Goal: Information Seeking & Learning: Learn about a topic

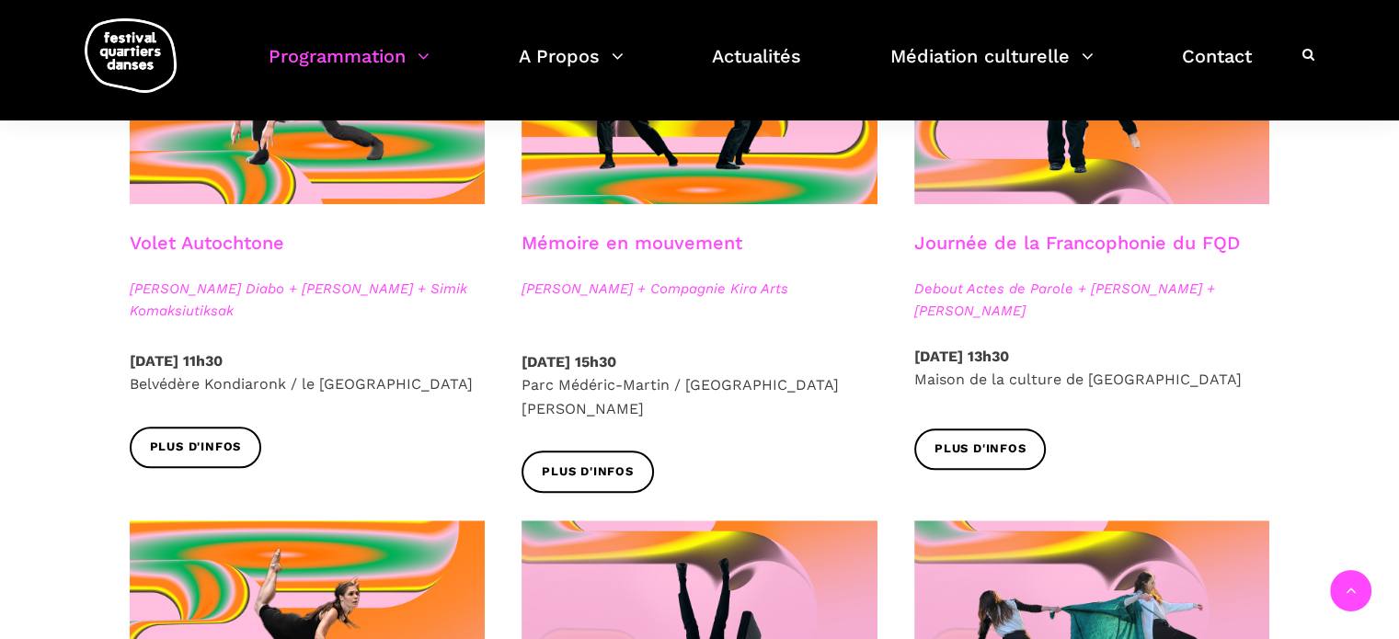
scroll to position [1104, 0]
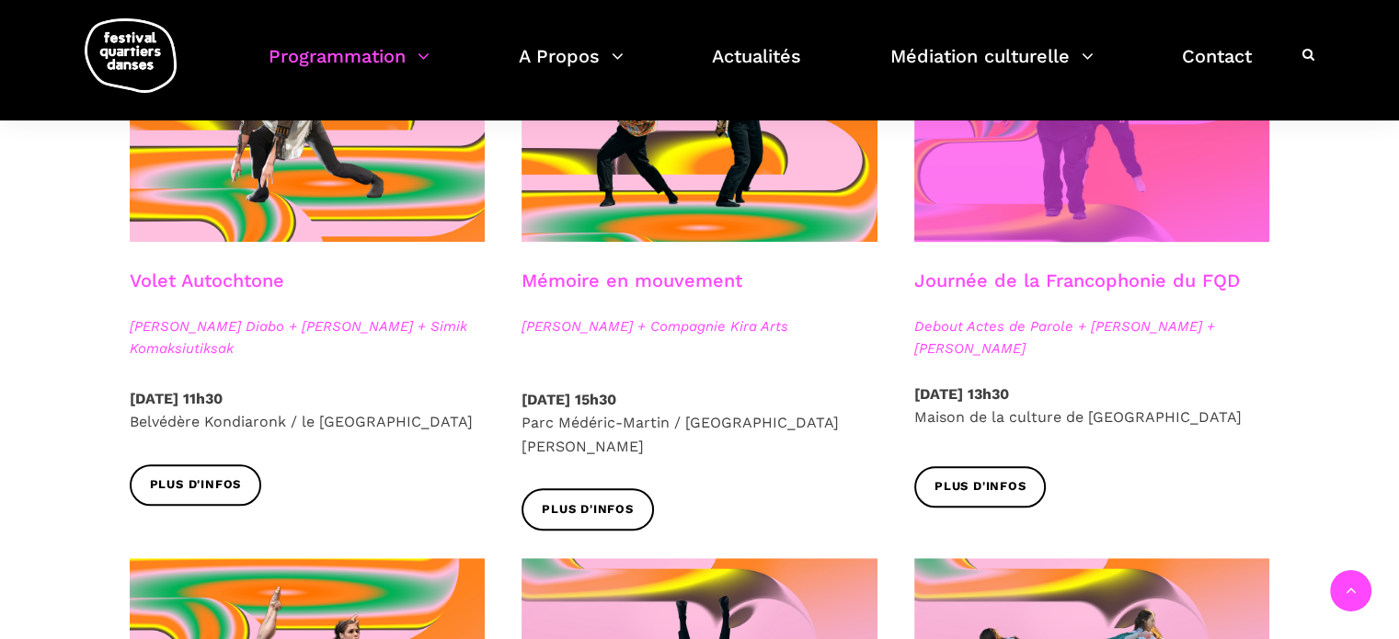
click at [1073, 178] on span at bounding box center [1092, 123] width 356 height 238
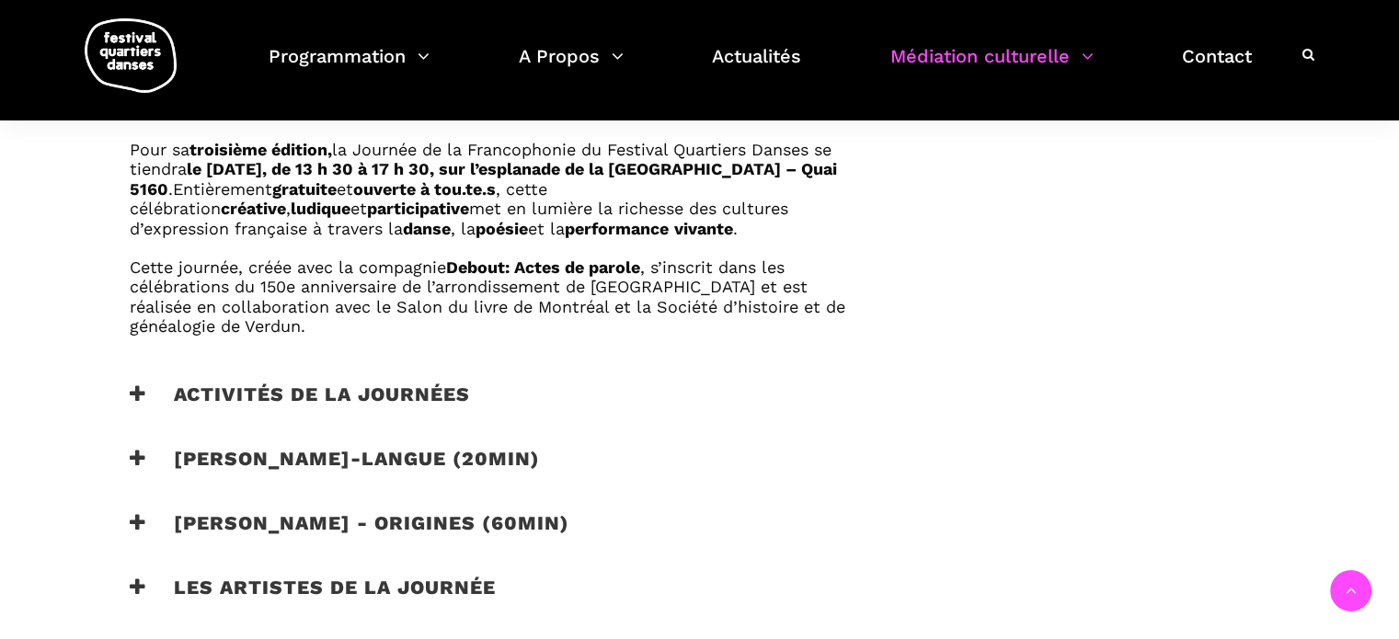
scroll to position [1196, 0]
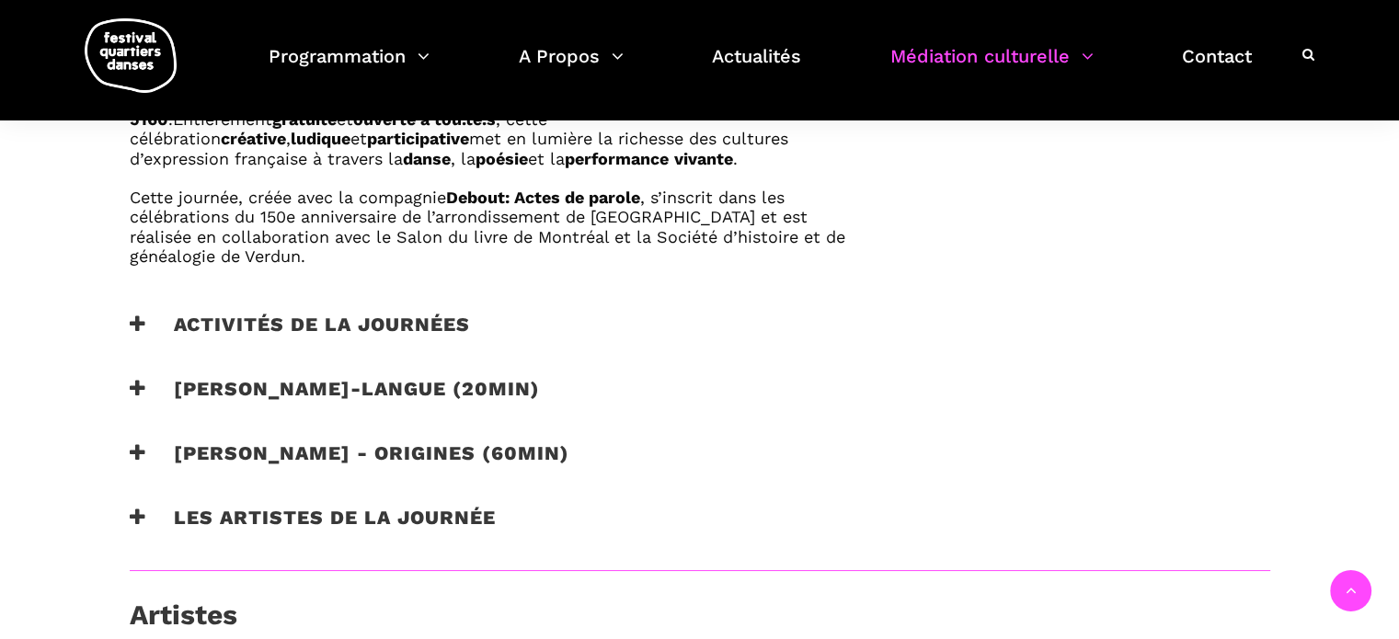
click at [346, 321] on h3 "Activités de la journées" at bounding box center [300, 336] width 340 height 46
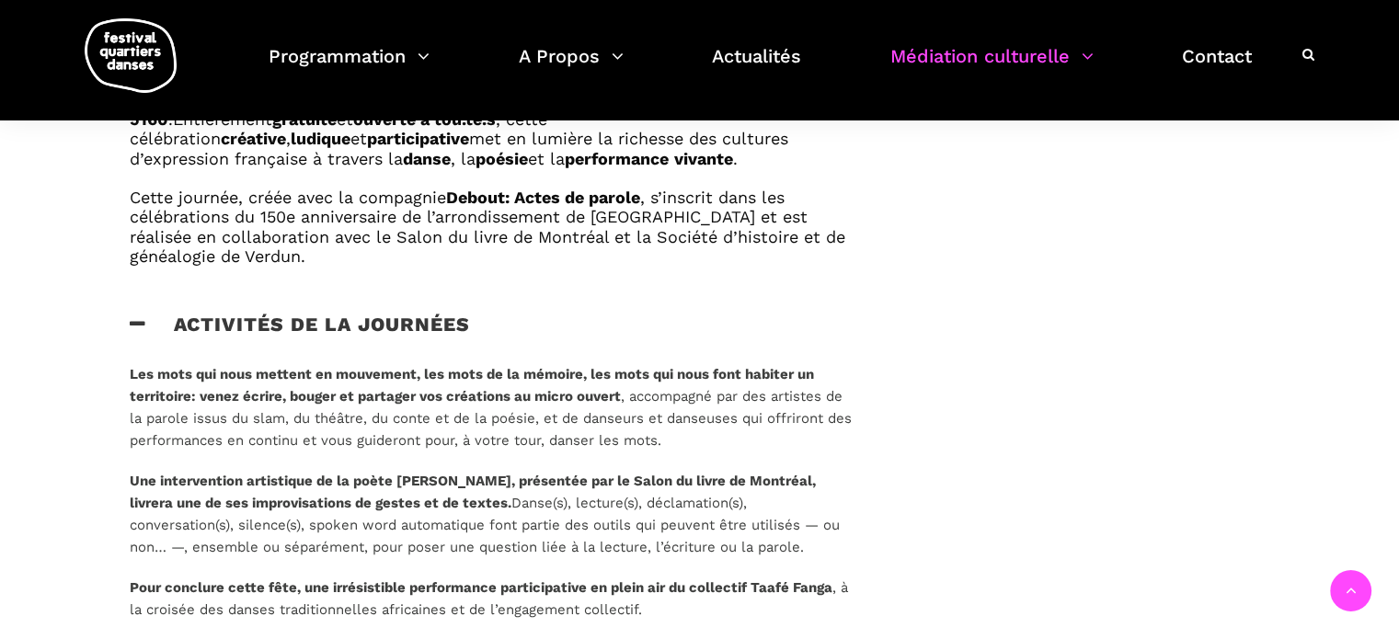
click at [366, 316] on h3 "Activités de la journées" at bounding box center [300, 336] width 340 height 46
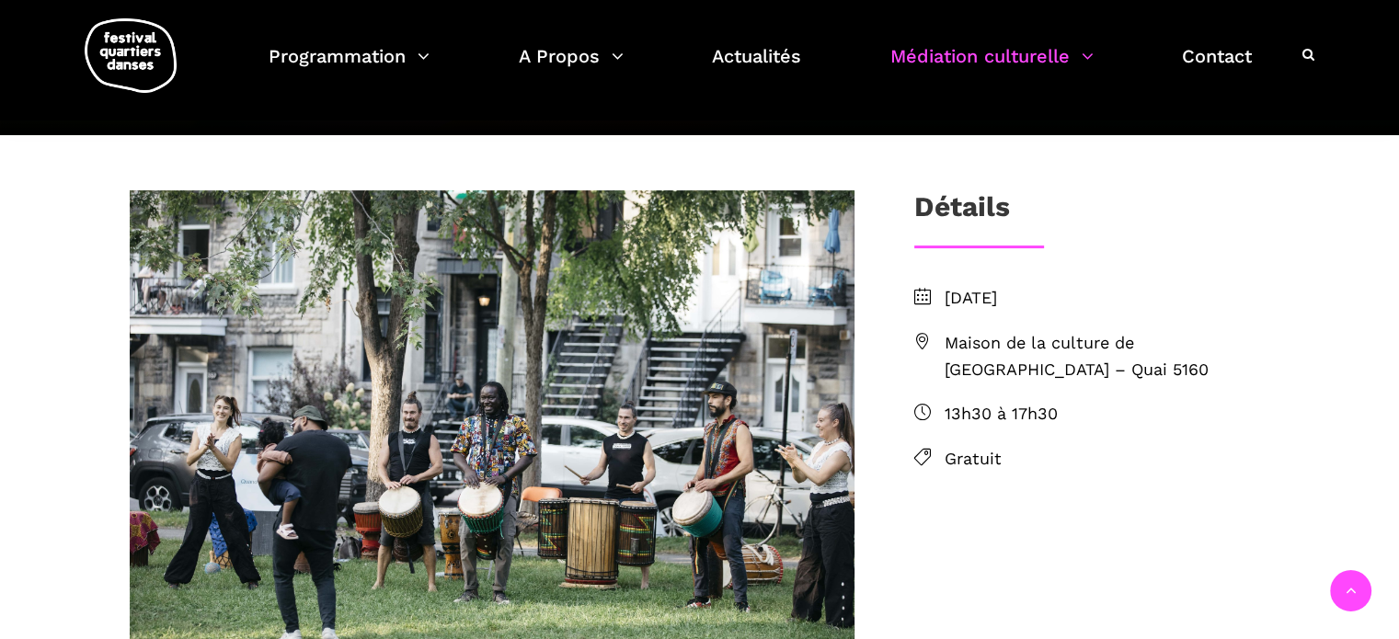
scroll to position [460, 0]
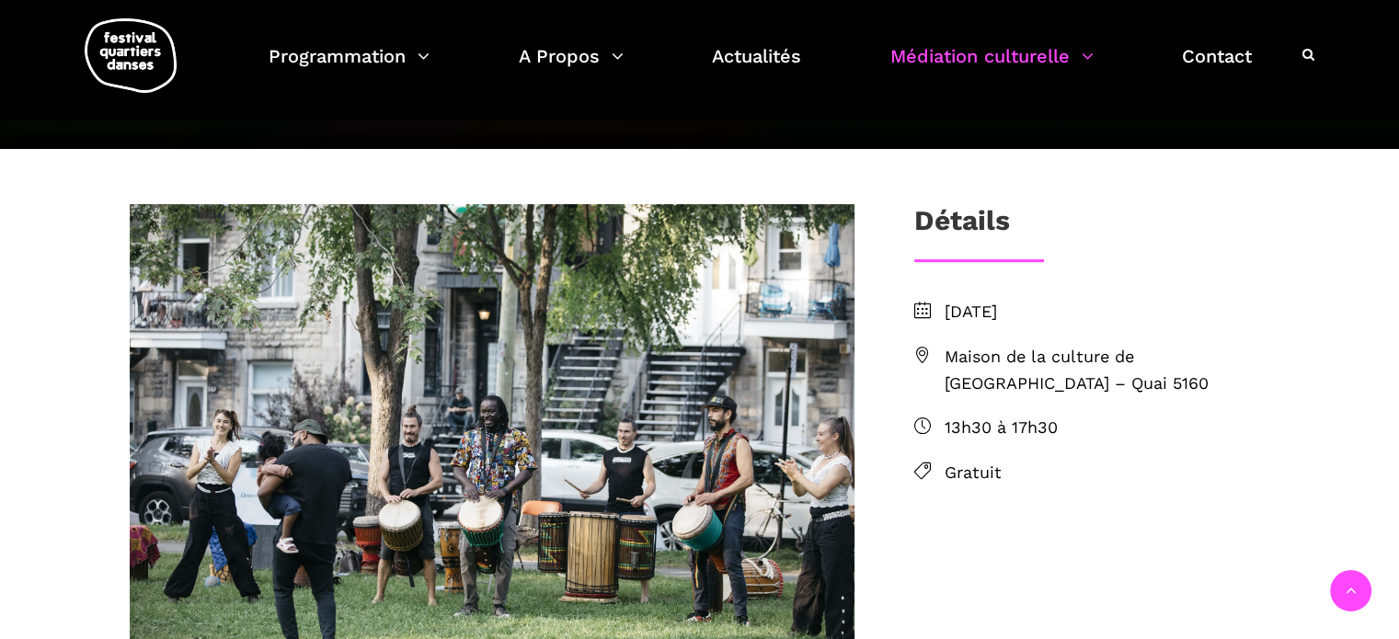
click at [997, 358] on span "Maison de la culture de [GEOGRAPHIC_DATA] – Quai 5160" at bounding box center [1108, 370] width 326 height 53
drag, startPoint x: 1063, startPoint y: 309, endPoint x: 992, endPoint y: 304, distance: 72.0
click at [992, 304] on span "[DATE]" at bounding box center [1108, 312] width 326 height 27
click at [966, 307] on span "[DATE]" at bounding box center [1108, 312] width 326 height 27
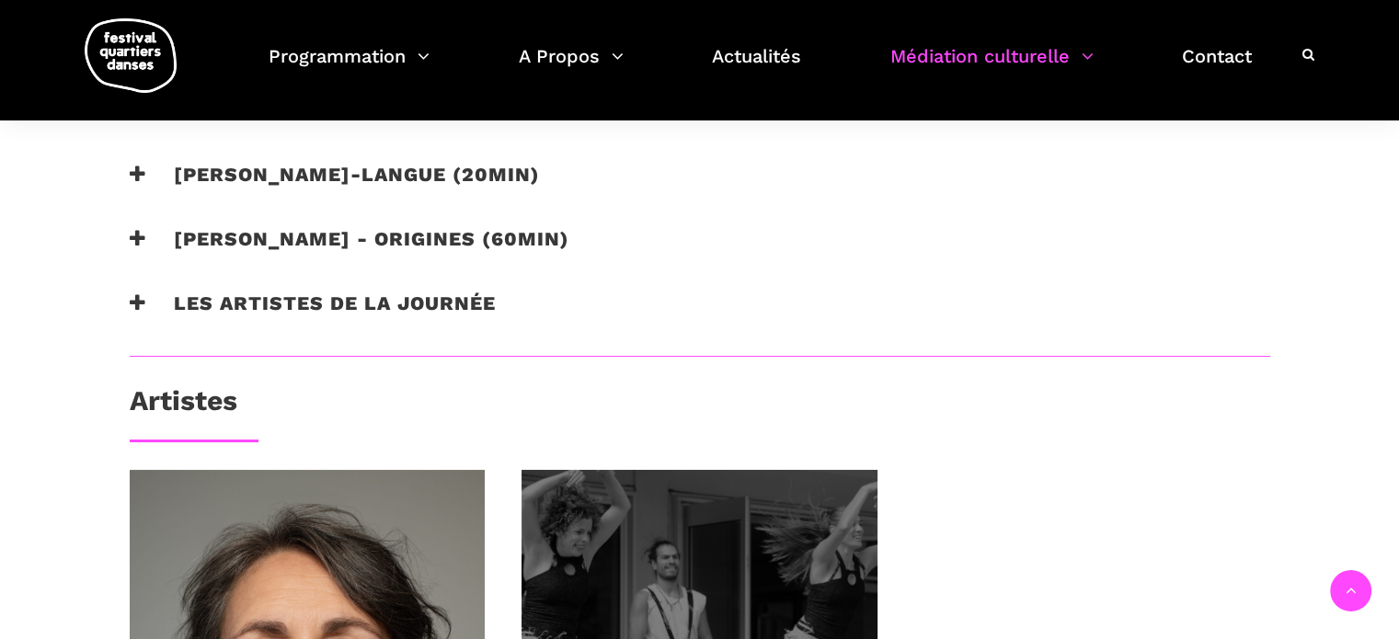
scroll to position [1380, 0]
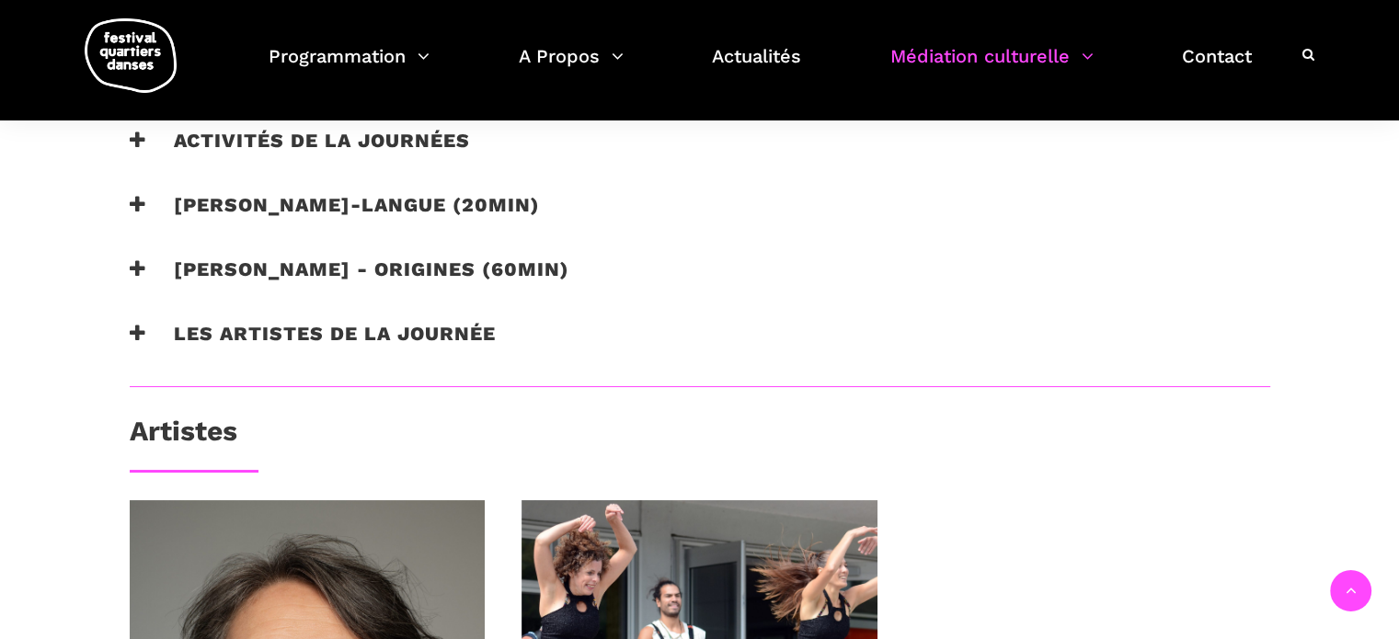
click at [453, 334] on h3 "Les artistes de la journée" at bounding box center [313, 345] width 366 height 46
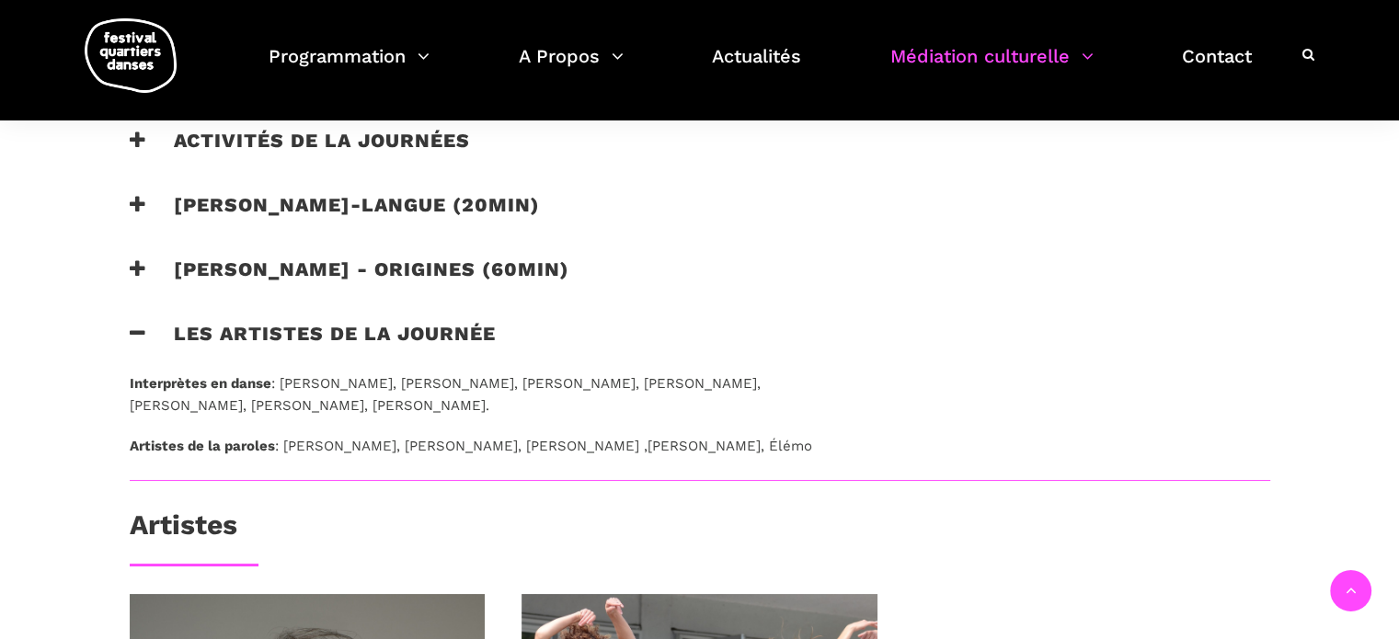
click at [453, 334] on h3 "Les artistes de la journée" at bounding box center [313, 345] width 366 height 46
